Goal: Register for event/course

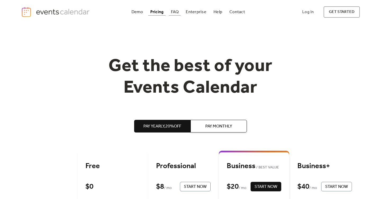
click at [174, 11] on div "FAQ" at bounding box center [175, 12] width 8 height 3
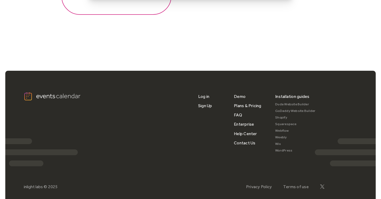
scroll to position [711, 0]
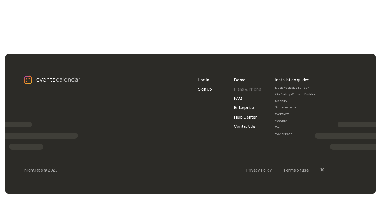
click at [242, 90] on link "Plans & Pricing" at bounding box center [248, 89] width 28 height 9
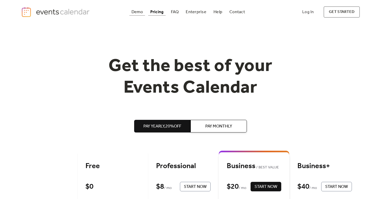
click at [135, 11] on div "Demo" at bounding box center [137, 12] width 12 height 3
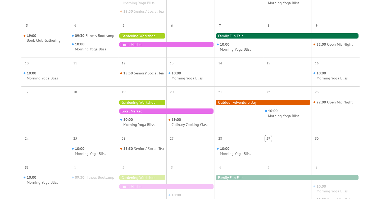
scroll to position [164, 0]
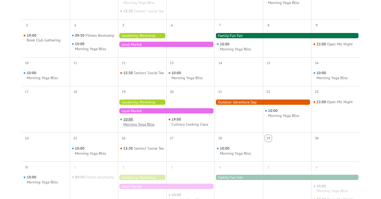
drag, startPoint x: 139, startPoint y: 129, endPoint x: 143, endPoint y: 129, distance: 3.7
click at [139, 127] on div "Morning Yoga Bliss" at bounding box center [138, 124] width 31 height 5
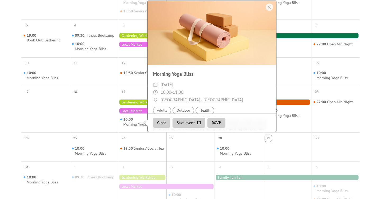
click at [217, 128] on button "RSVP" at bounding box center [216, 123] width 18 height 10
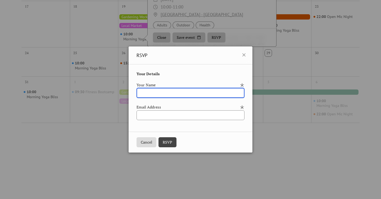
scroll to position [248, 0]
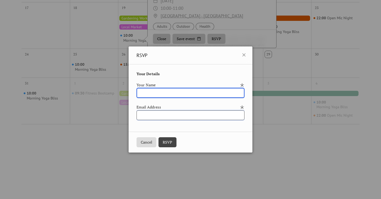
click at [195, 114] on input "email" at bounding box center [190, 116] width 108 height 10
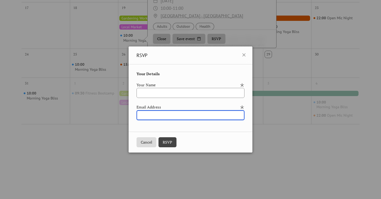
click at [192, 98] on div "Your Name" at bounding box center [190, 90] width 108 height 17
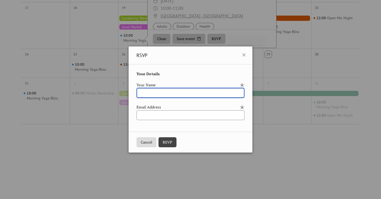
click at [195, 94] on input "text" at bounding box center [190, 93] width 108 height 10
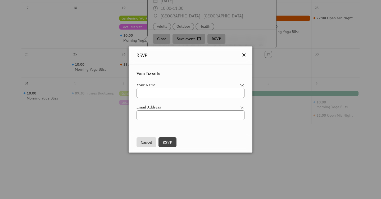
click at [246, 54] on icon at bounding box center [244, 55] width 6 height 6
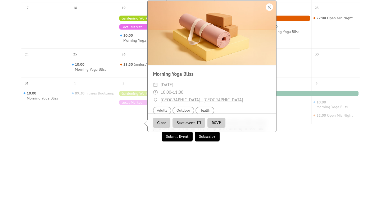
click at [267, 11] on div at bounding box center [269, 6] width 7 height 7
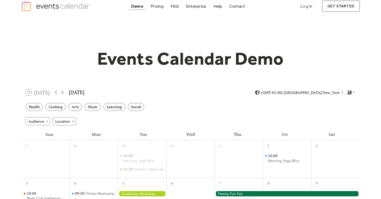
scroll to position [0, 0]
